Goal: Information Seeking & Learning: Find specific fact

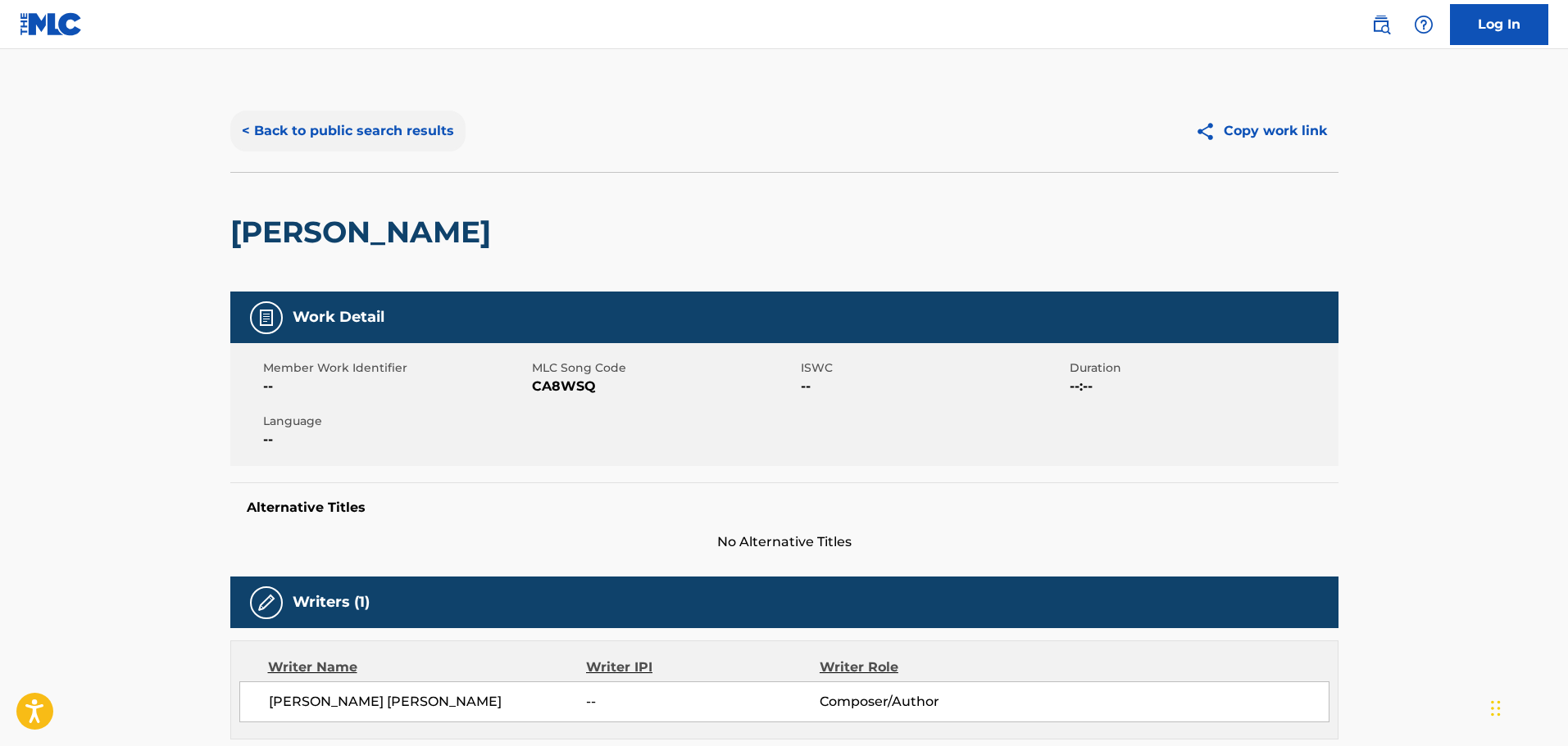
click at [410, 134] on button "< Back to public search results" at bounding box center [347, 131] width 235 height 41
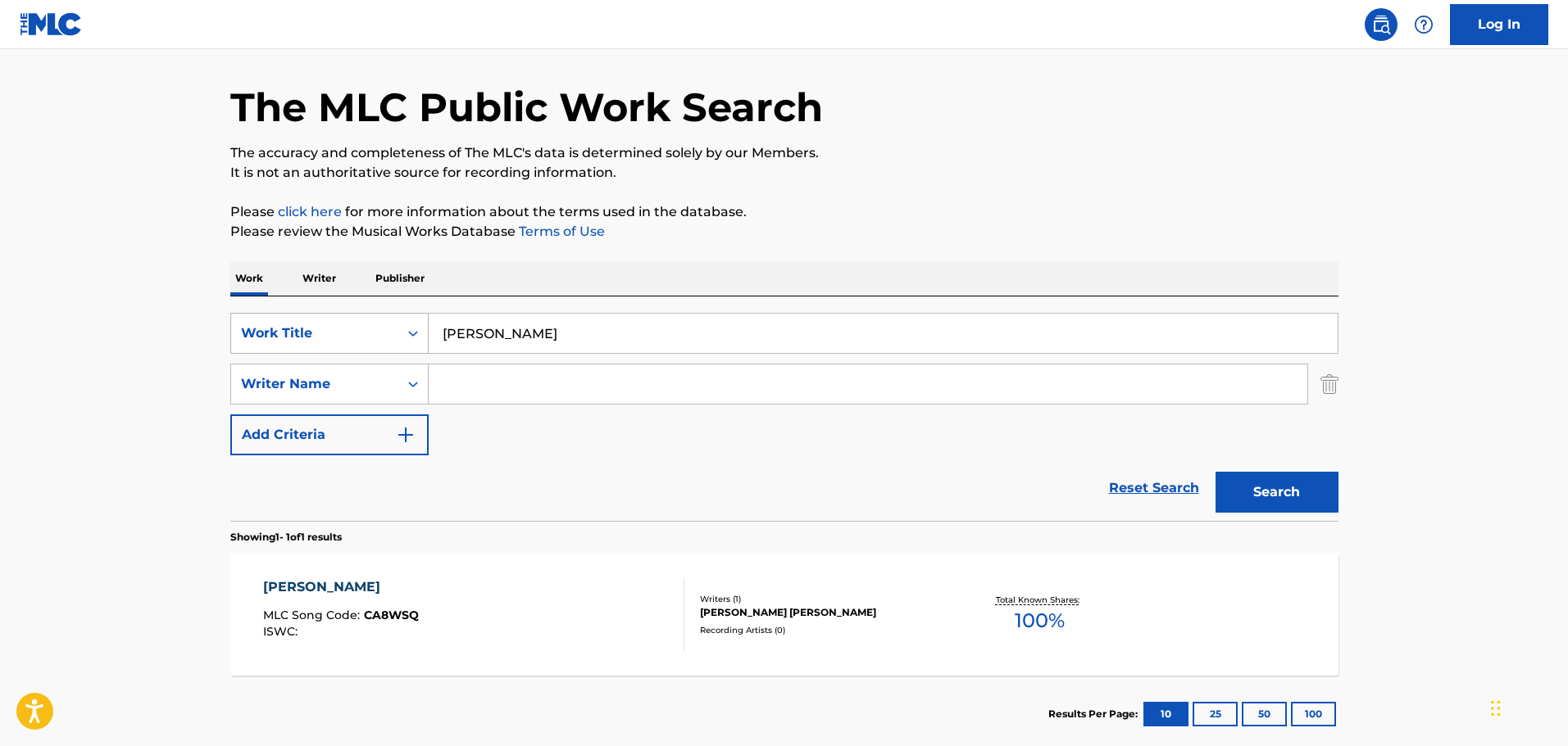
drag, startPoint x: 535, startPoint y: 341, endPoint x: 335, endPoint y: 326, distance: 200.6
click at [341, 328] on div "SearchWithCriteria1dc46bb7-040e-43fb-b4d5-460ea010172d Work Title [PERSON_NAME]" at bounding box center [784, 334] width 1108 height 41
click at [1215, 472] on button "Search" at bounding box center [1276, 492] width 123 height 41
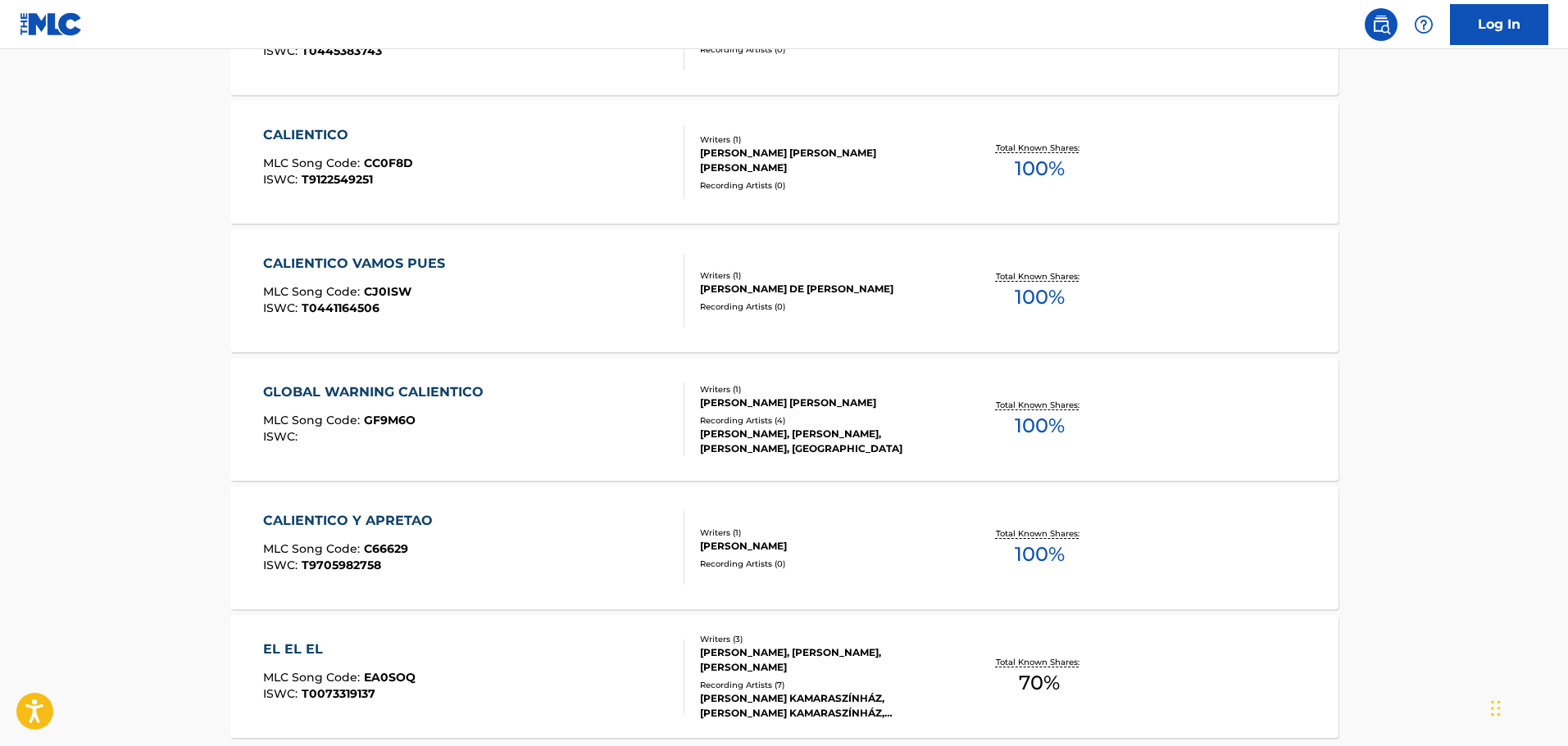
scroll to position [1310, 0]
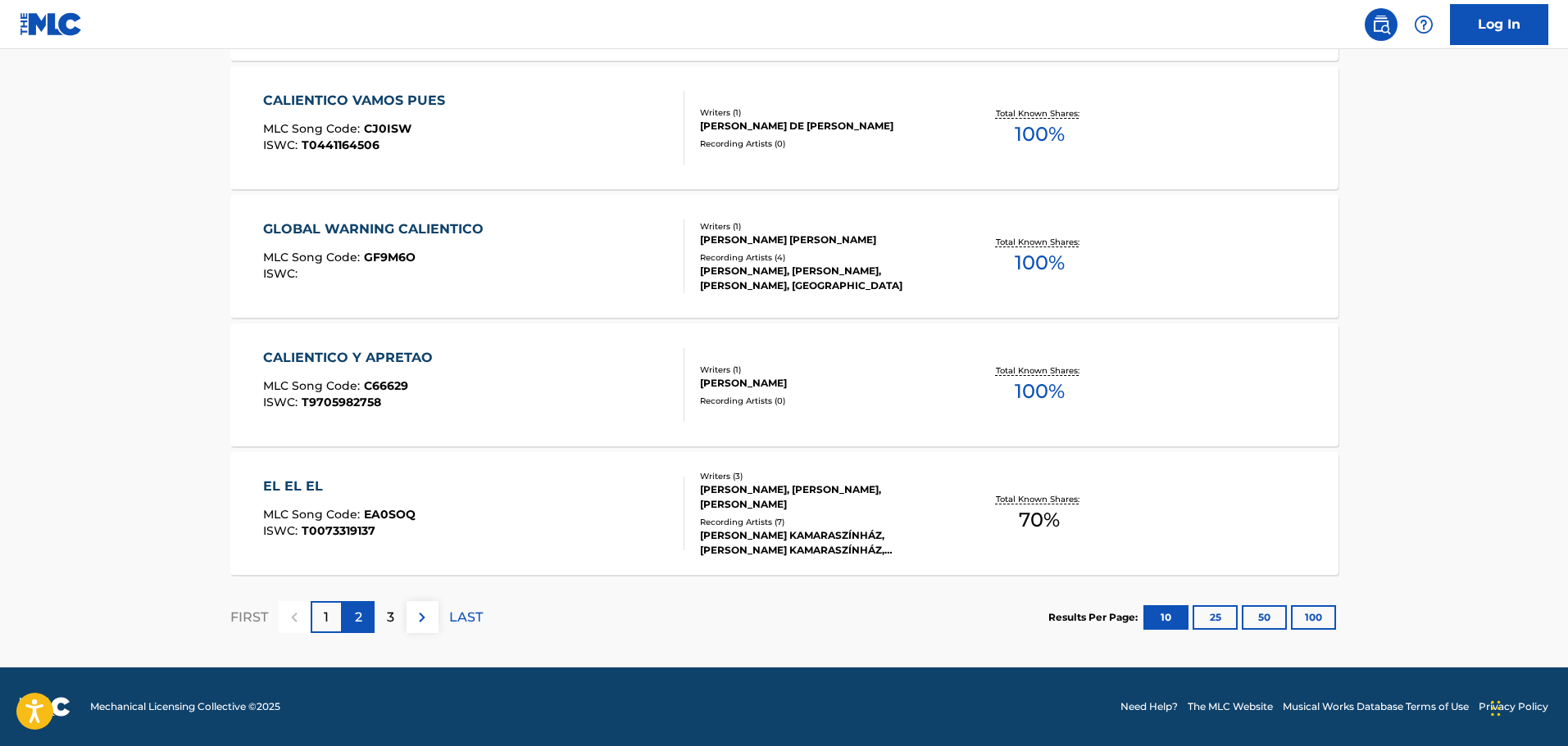
click at [355, 617] on p "2" at bounding box center [359, 617] width 7 height 20
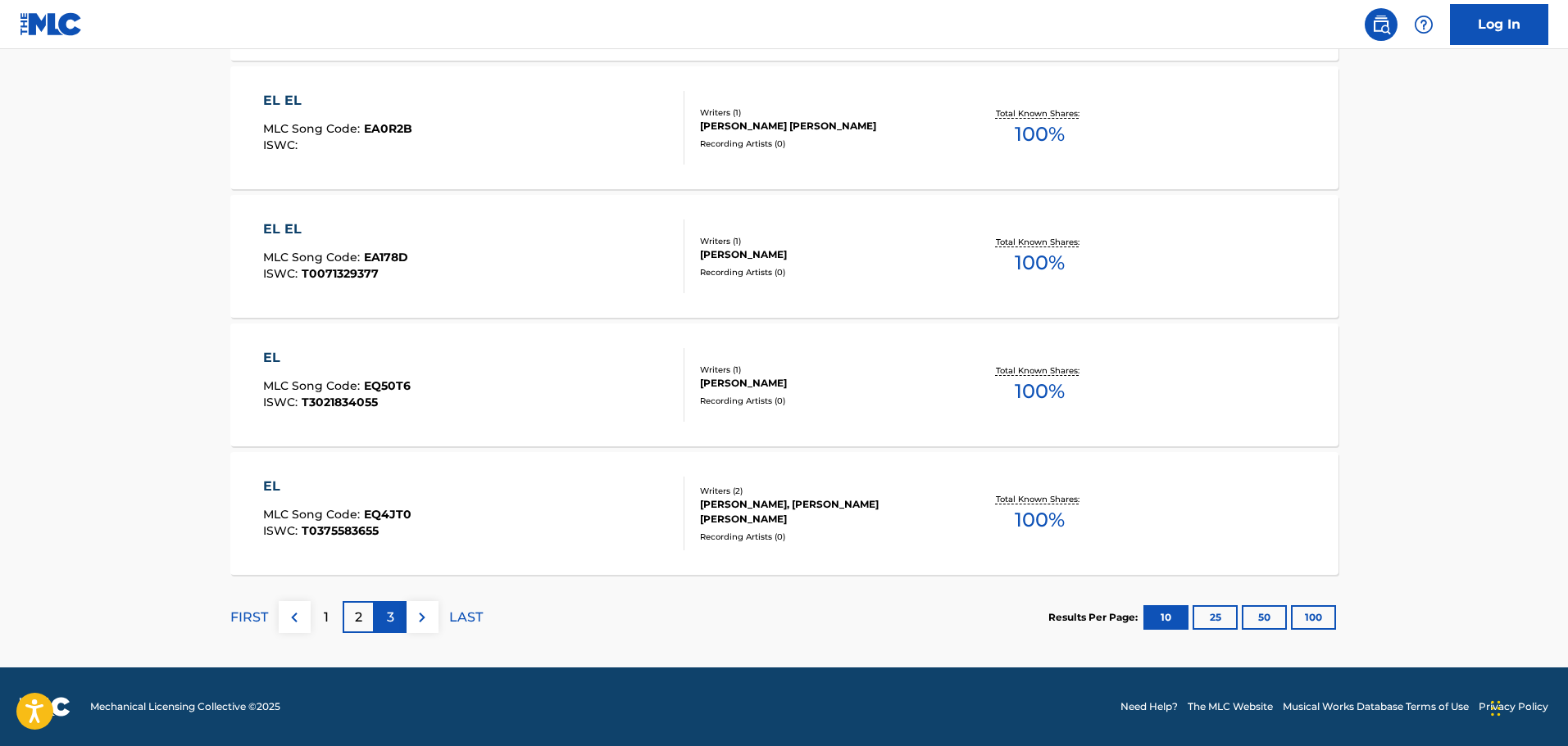
click at [390, 624] on p "3" at bounding box center [390, 617] width 7 height 20
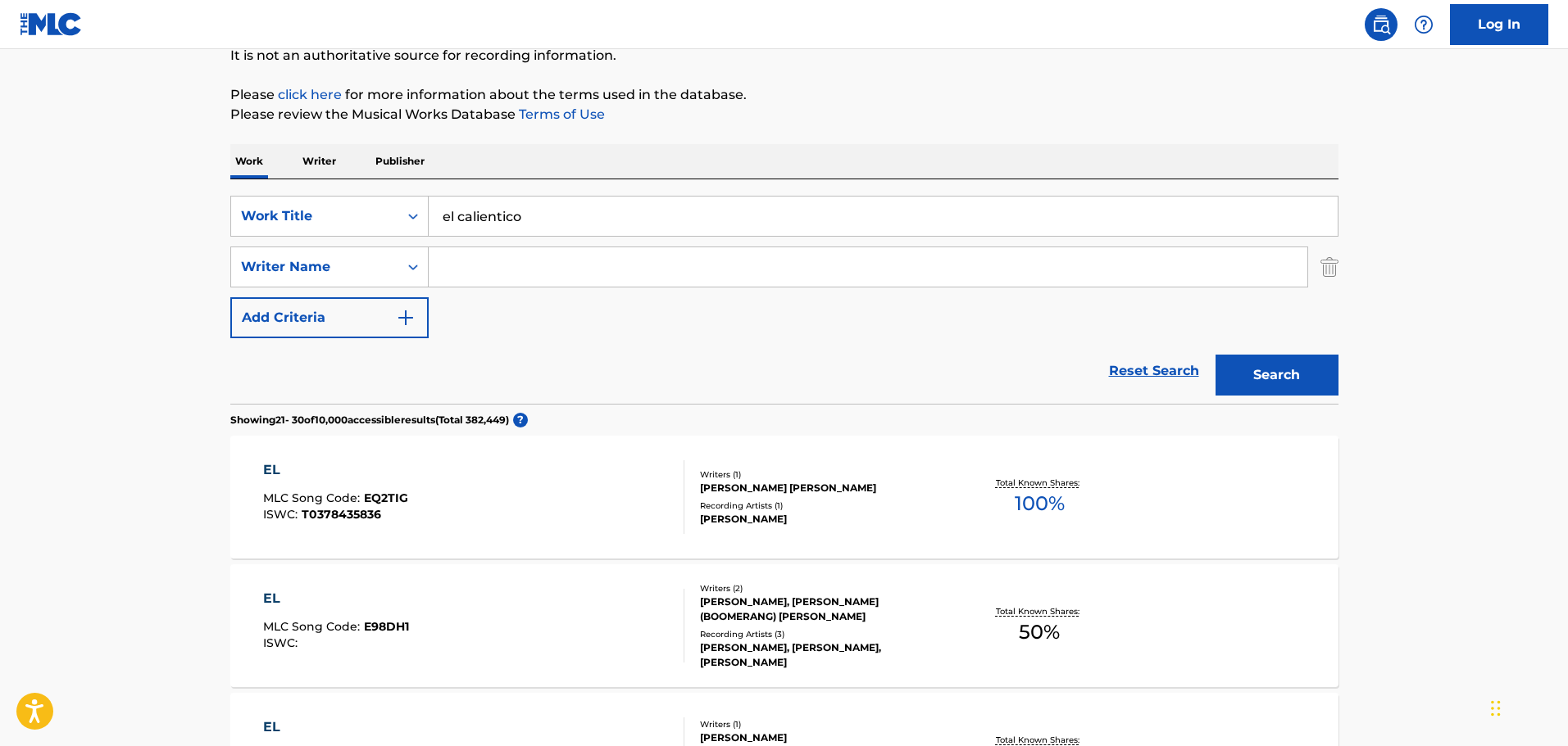
scroll to position [0, 0]
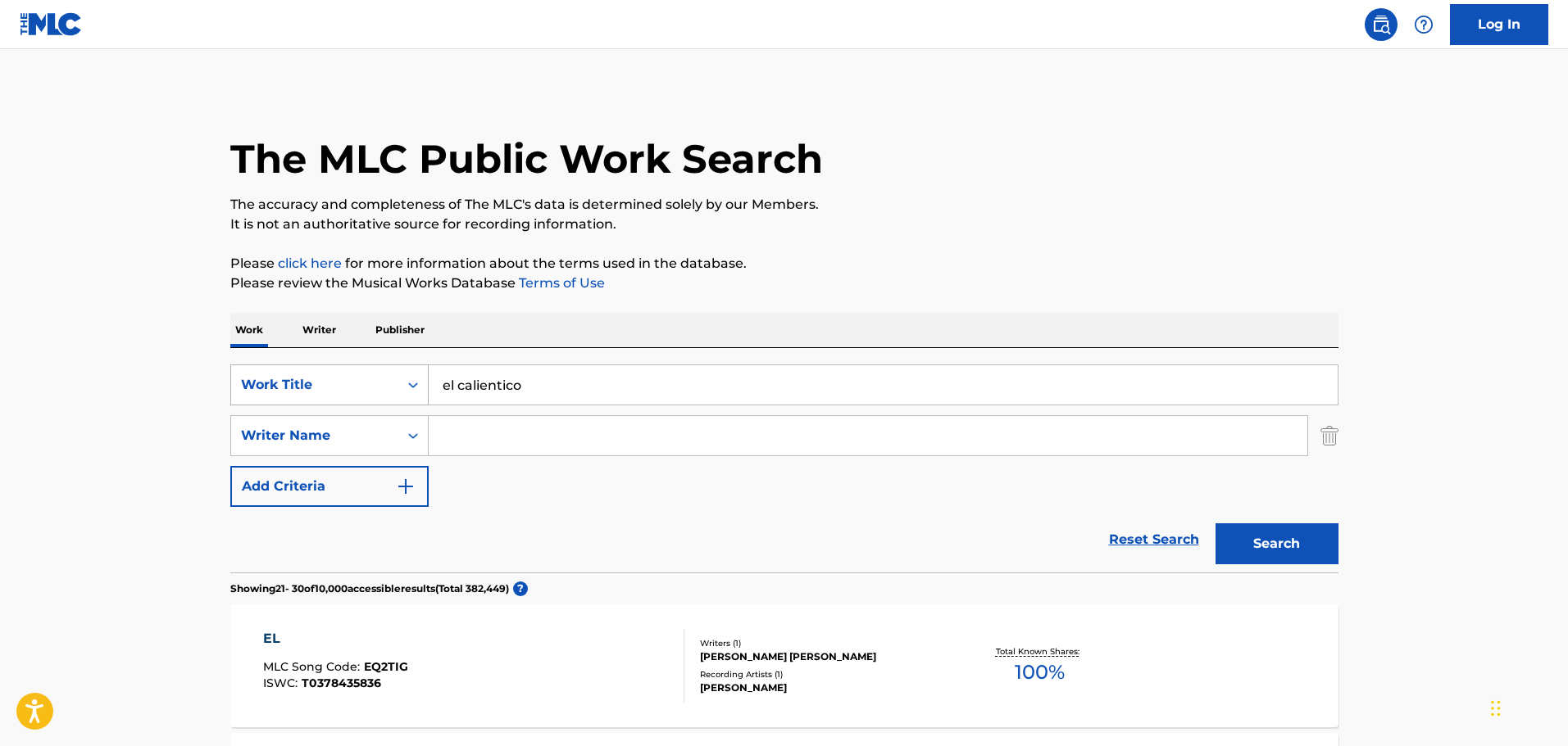
drag, startPoint x: 585, startPoint y: 397, endPoint x: 308, endPoint y: 391, distance: 277.1
click at [308, 391] on div "SearchWithCriteria1dc46bb7-040e-43fb-b4d5-460ea010172d Work Title el calientico" at bounding box center [784, 385] width 1108 height 41
type input "el descubridor"
click at [1215, 523] on button "Search" at bounding box center [1276, 544] width 123 height 41
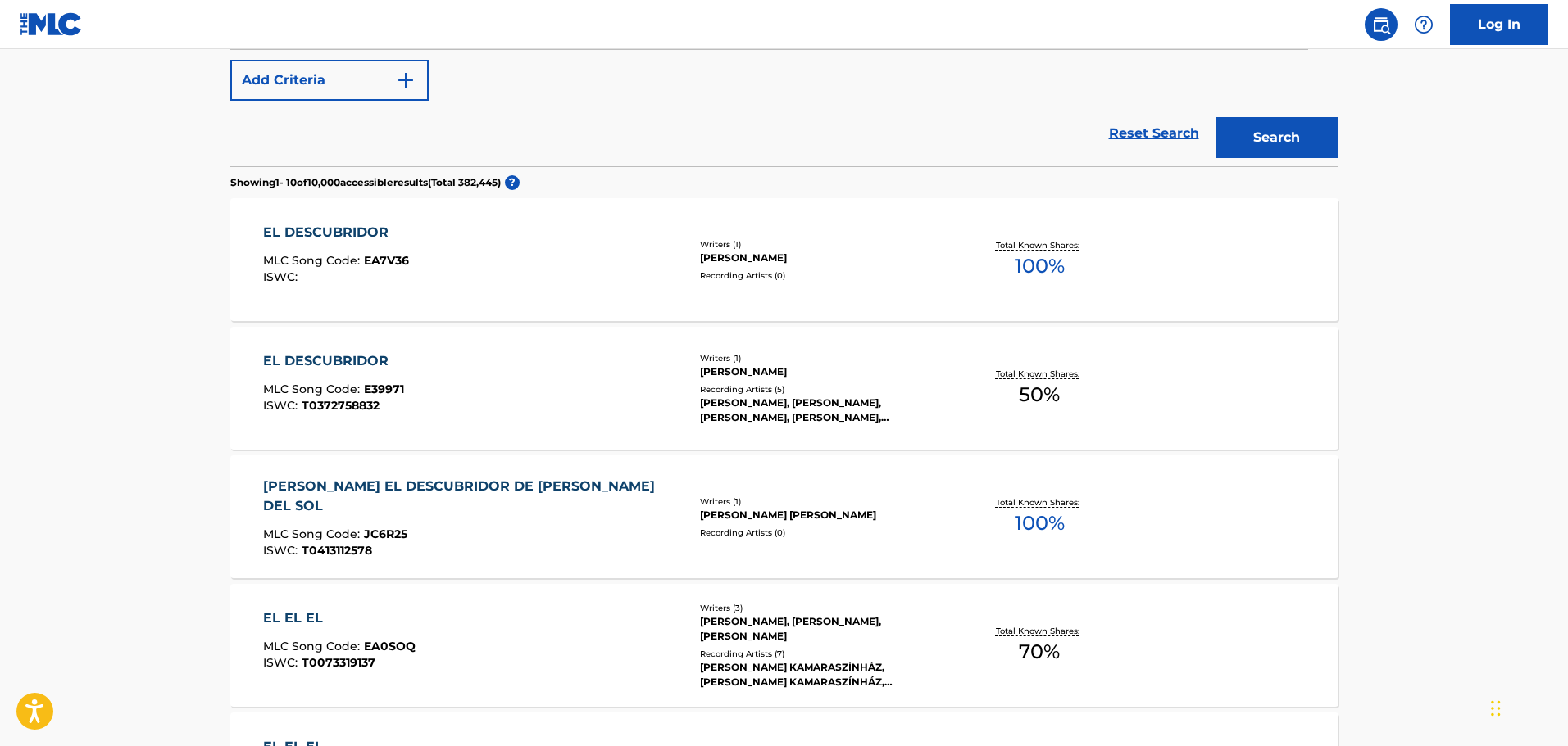
scroll to position [410, 0]
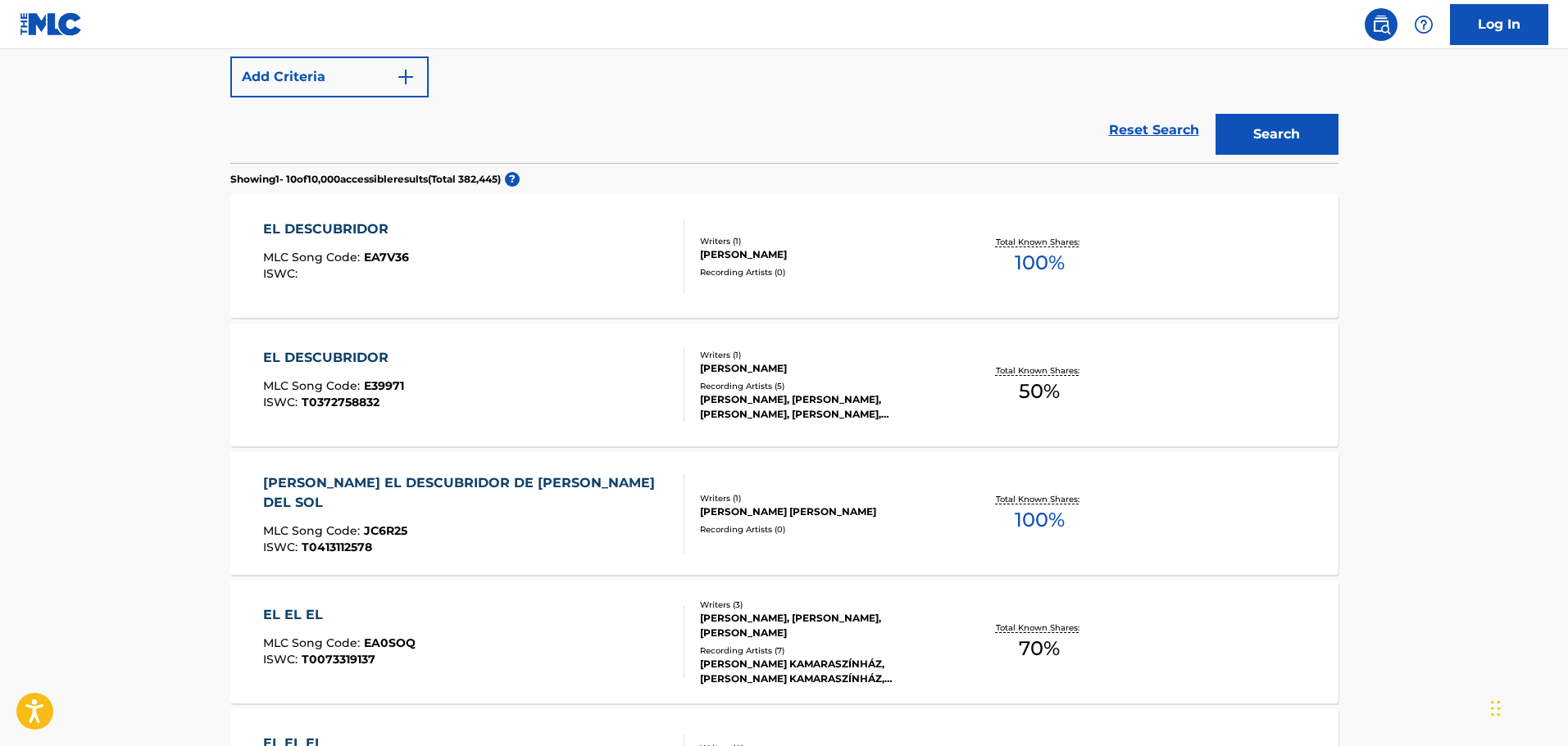
click at [396, 266] on div "MLC Song Code : EA7V36" at bounding box center [335, 260] width 146 height 16
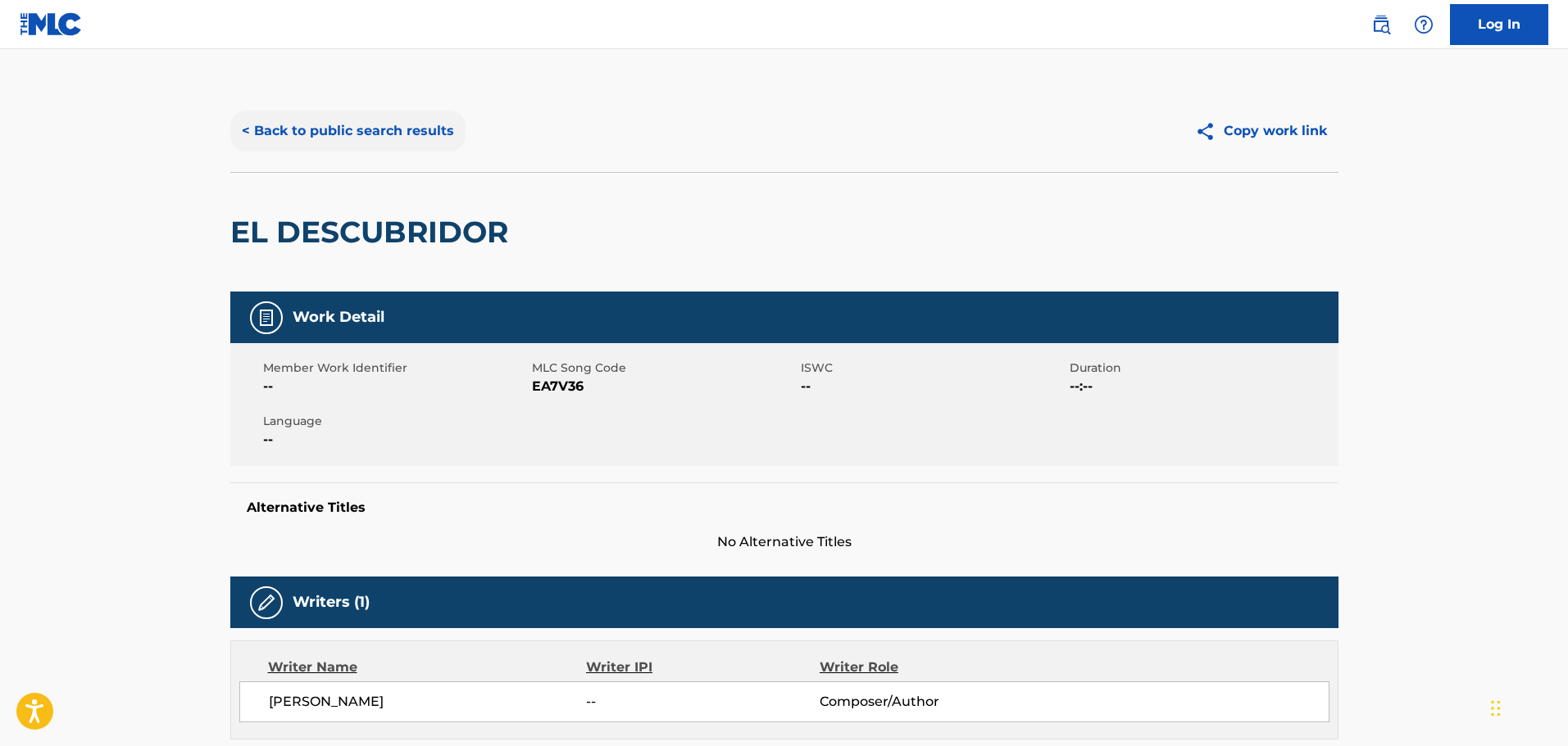
click at [341, 144] on button "< Back to public search results" at bounding box center [347, 131] width 235 height 41
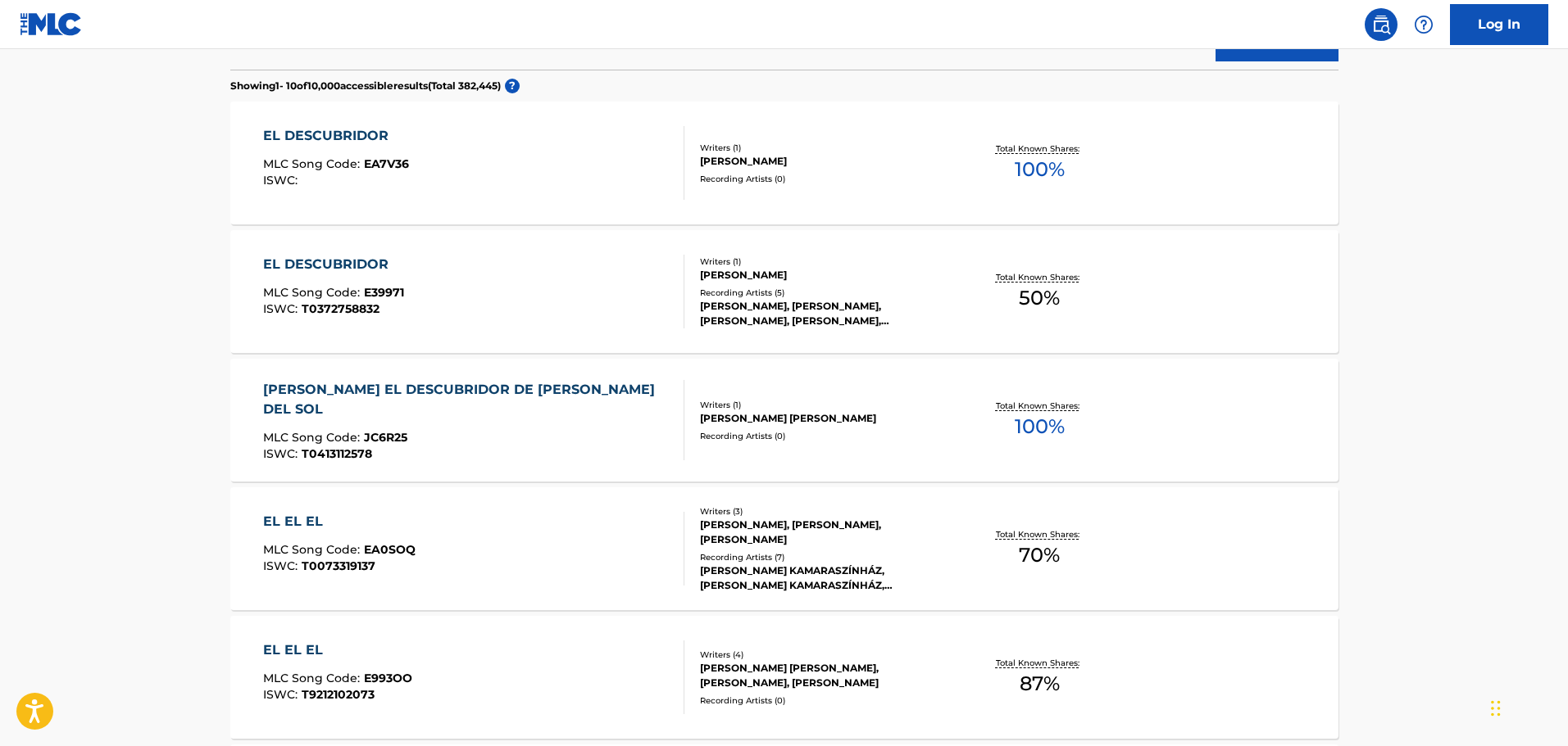
click at [353, 265] on div "EL DESCUBRIDOR" at bounding box center [333, 264] width 141 height 20
